Goal: Navigation & Orientation: Find specific page/section

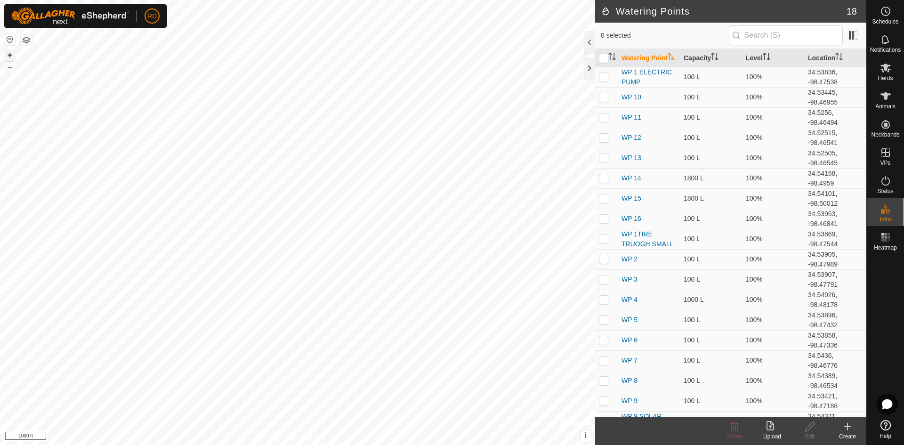
click at [8, 53] on button "+" at bounding box center [9, 54] width 11 height 11
click at [8, 54] on button "+" at bounding box center [9, 54] width 11 height 11
click at [13, 54] on button "+" at bounding box center [9, 54] width 11 height 11
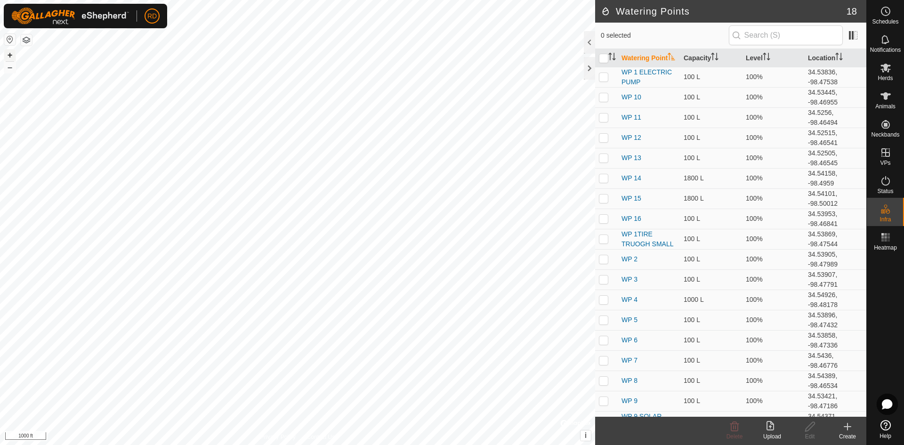
click at [12, 54] on button "+" at bounding box center [9, 54] width 11 height 11
click at [11, 54] on button "+" at bounding box center [9, 54] width 11 height 11
click at [730, 0] on html "RD Schedules Notifications Herds Animals Neckbands VPs Status Infra Heatmap Hel…" at bounding box center [452, 222] width 904 height 445
click at [622, 34] on div "Watering Points 18 0 selected Watering Point Capacity Level Location WP 1 ELECT…" at bounding box center [433, 222] width 866 height 445
